Goal: Transaction & Acquisition: Purchase product/service

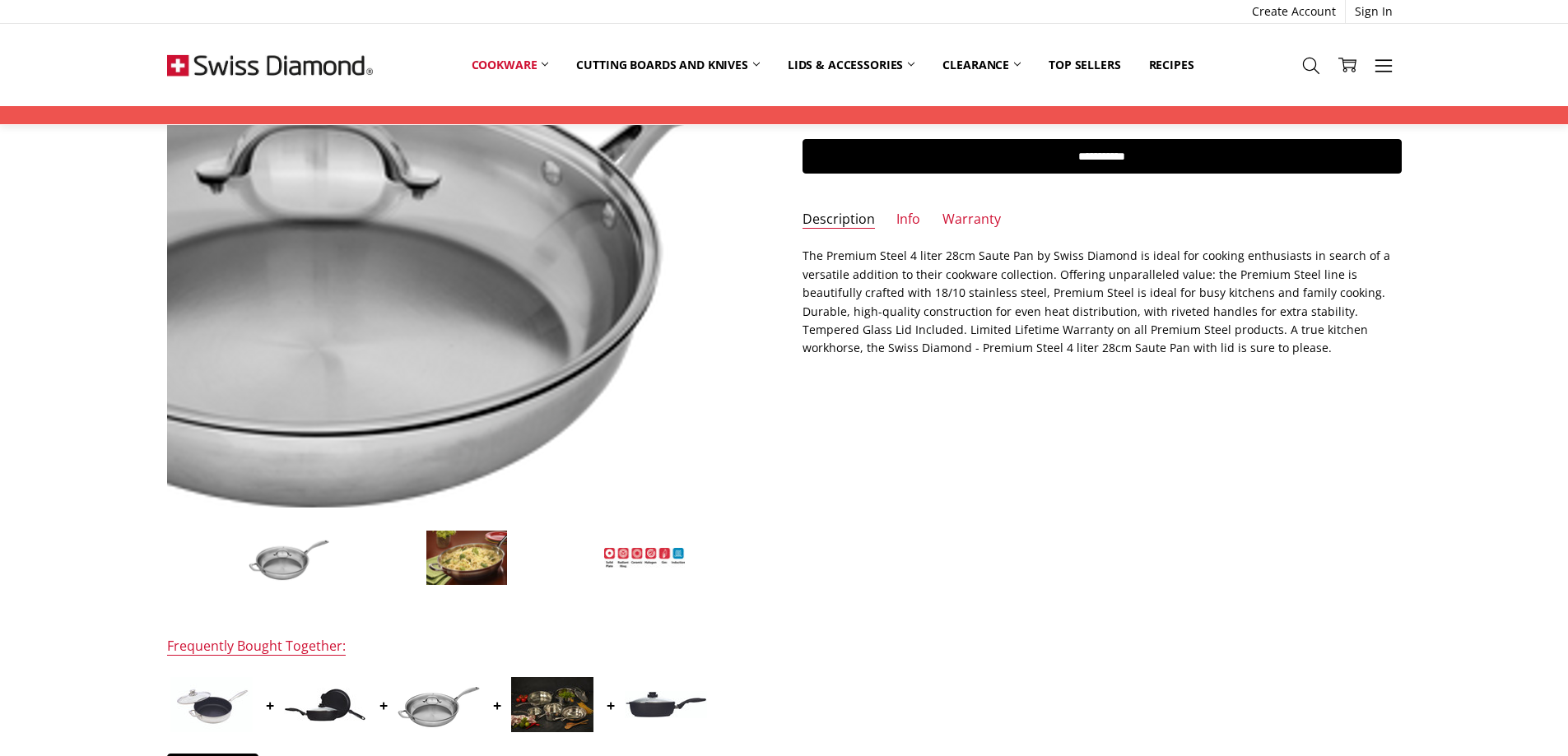
scroll to position [274, 0]
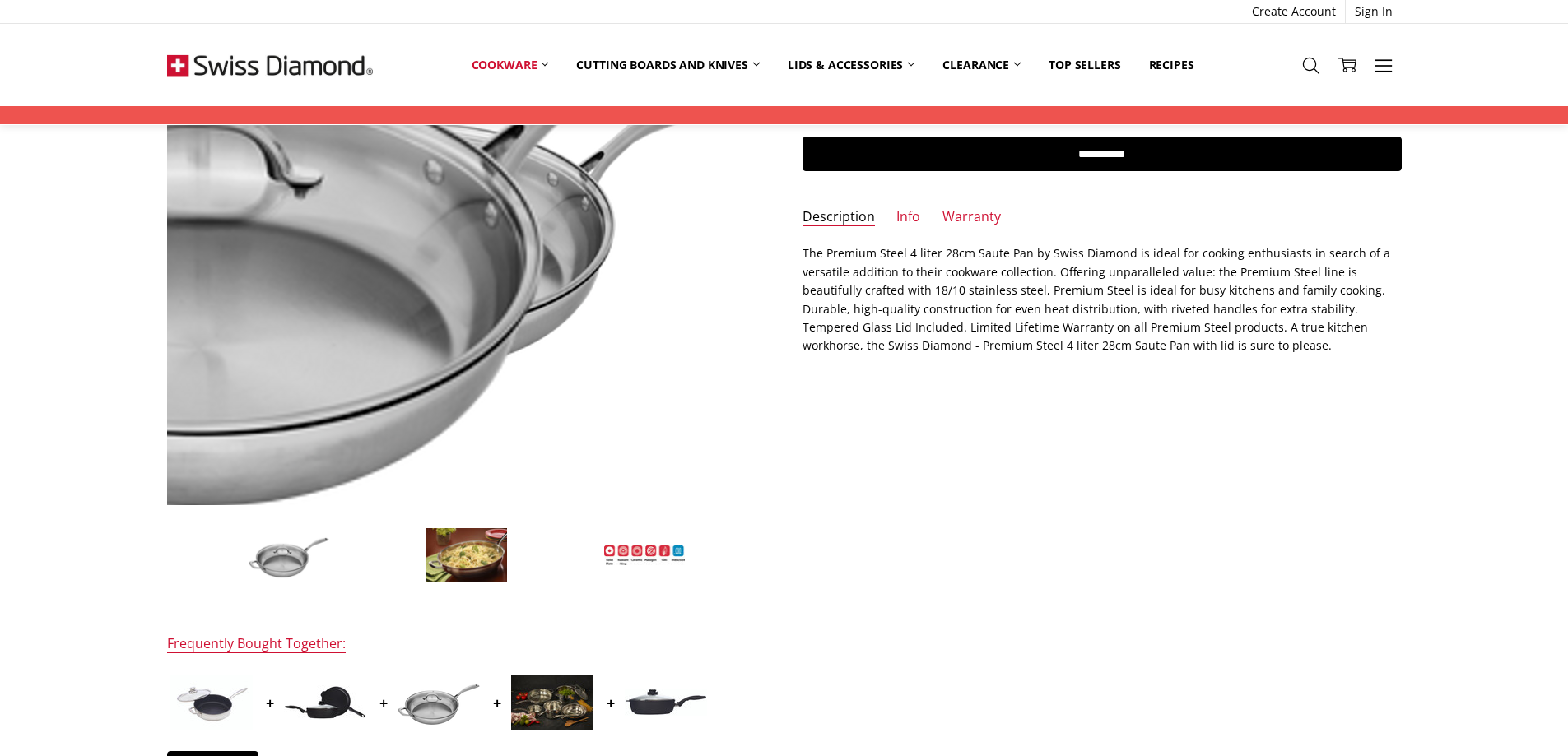
click at [707, 127] on img at bounding box center [282, 219] width 1053 height 701
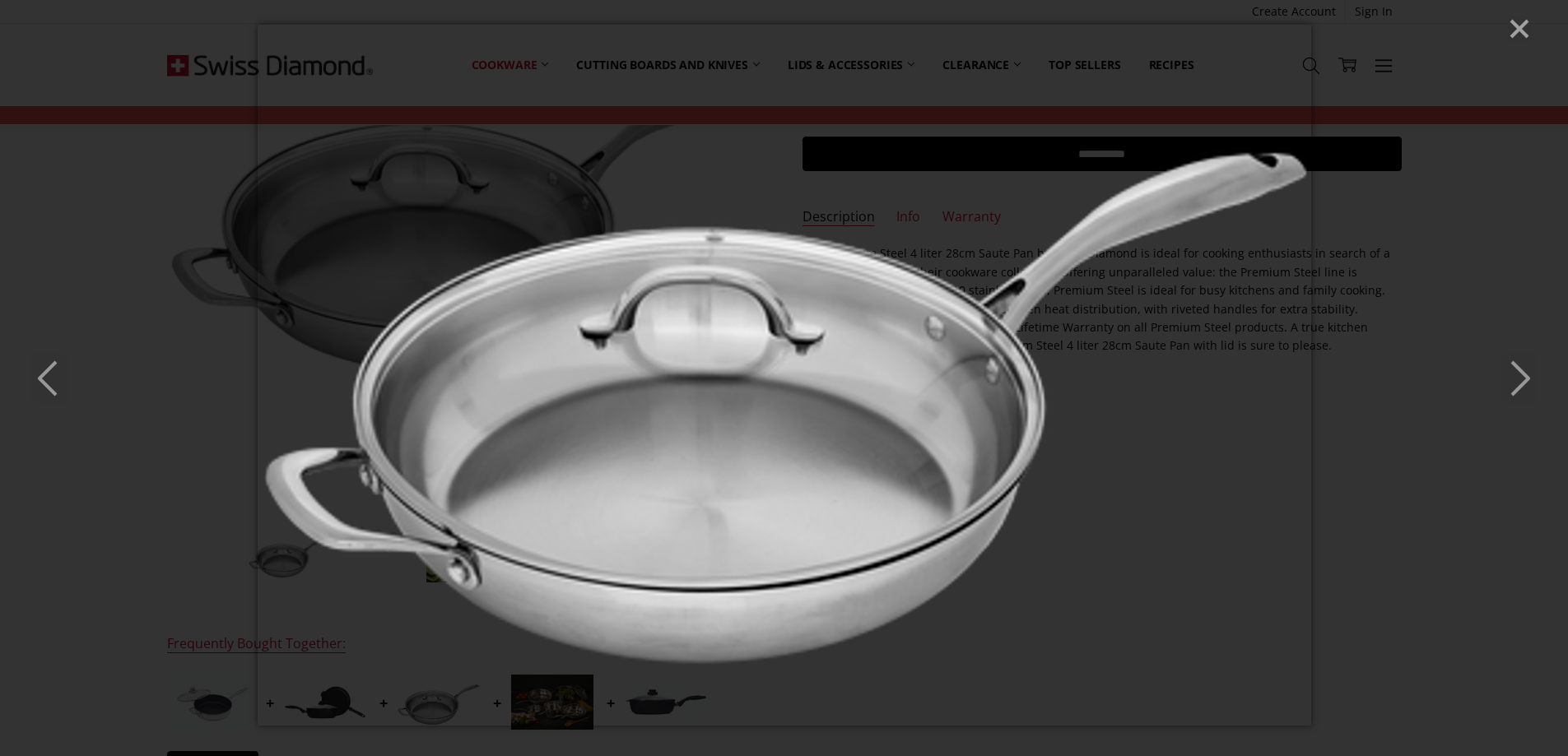
click at [1518, 46] on div at bounding box center [784, 378] width 1568 height 756
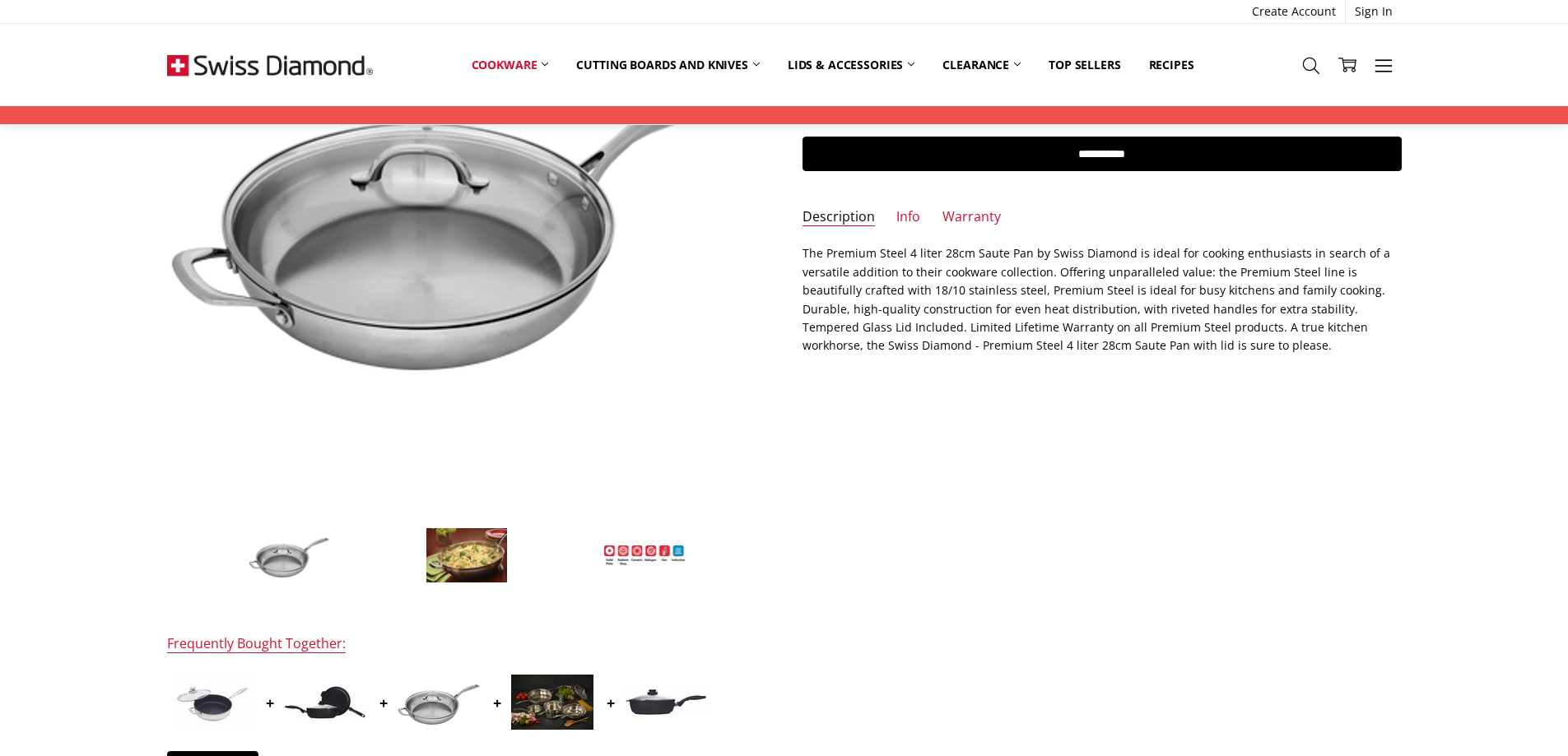
scroll to position [180, 0]
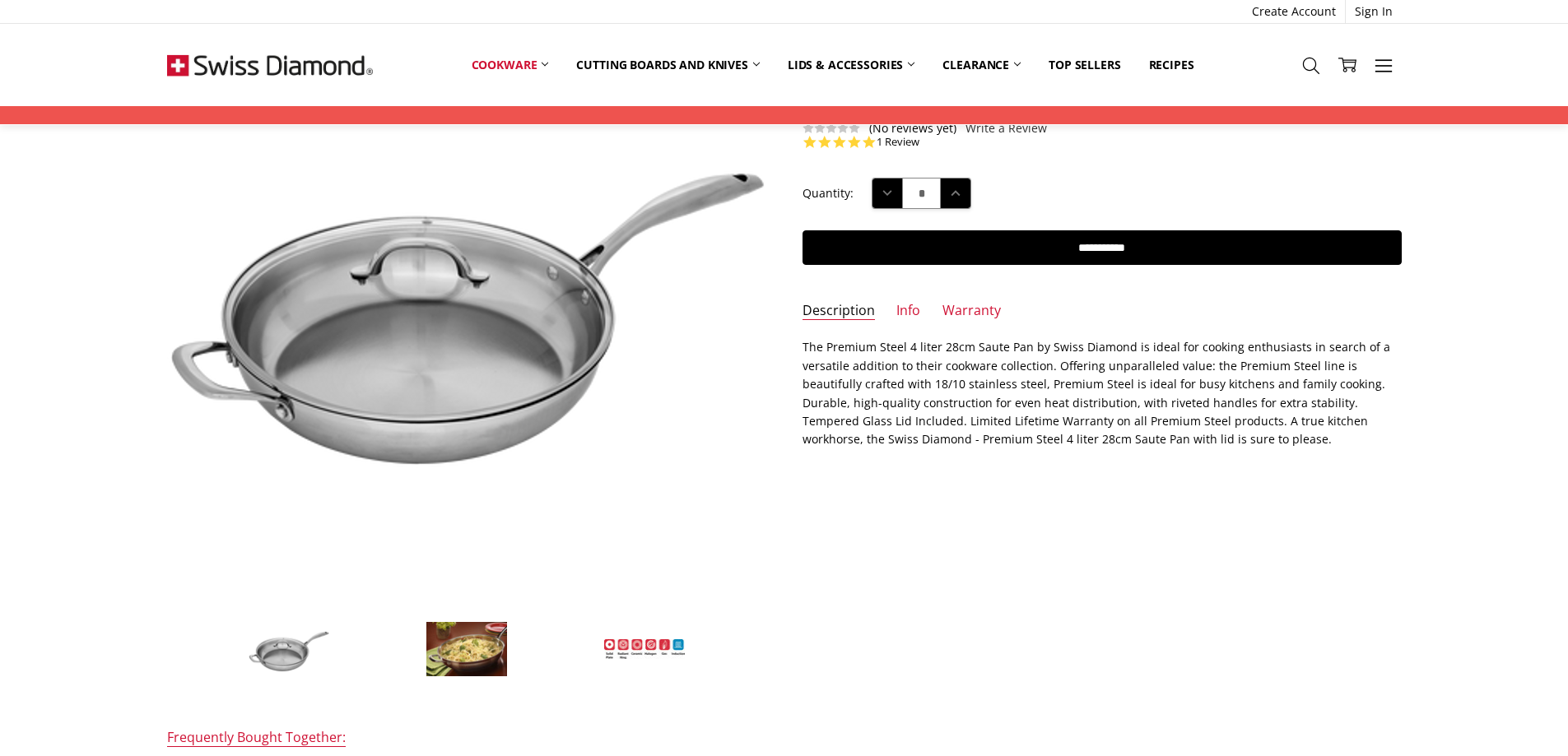
click at [474, 664] on img at bounding box center [466, 648] width 82 height 56
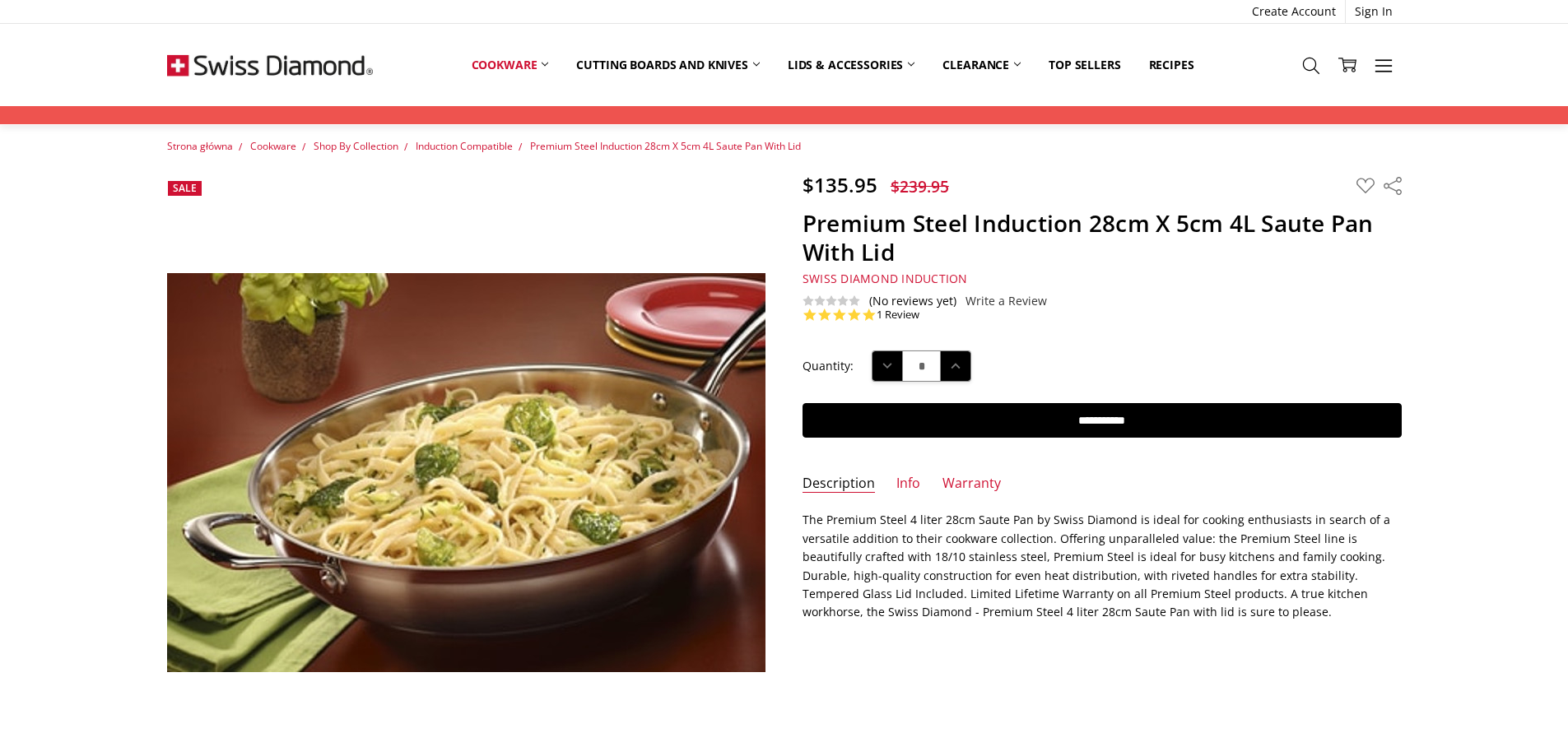
scroll to position [0, 0]
